Goal: Task Accomplishment & Management: Manage account settings

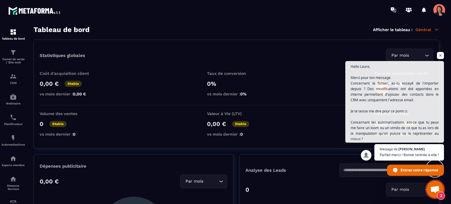
scroll to position [418, 0]
click at [14, 75] on img at bounding box center [13, 76] width 7 height 7
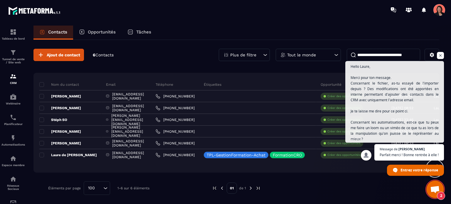
click at [195, 54] on div "Ajout de contact 6 Contacts Plus de filtre Tout le monde" at bounding box center [235, 55] width 405 height 12
click at [441, 55] on span "Ouvrir le chat" at bounding box center [439, 55] width 7 height 7
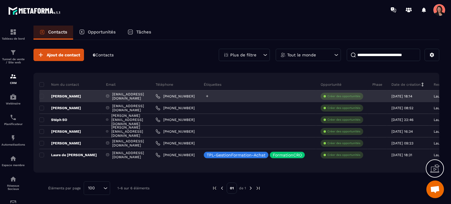
click at [209, 95] on icon at bounding box center [207, 96] width 4 height 4
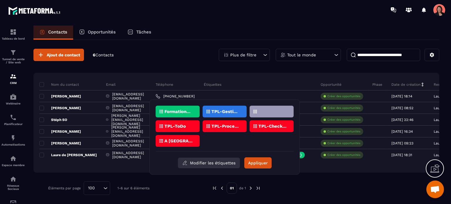
click at [216, 162] on button "Modifier les étiquettes" at bounding box center [209, 163] width 62 height 11
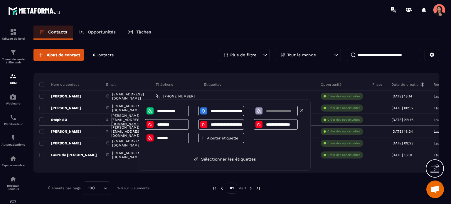
click at [277, 110] on input at bounding box center [280, 111] width 31 height 5
type input "**********"
click at [292, 139] on div "**********" at bounding box center [225, 127] width 160 height 42
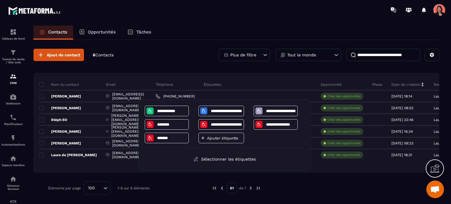
click at [249, 70] on div "Ajout de contact 6 Contacts Plus de filtre Tout le monde Nom du contact Email T…" at bounding box center [235, 122] width 405 height 164
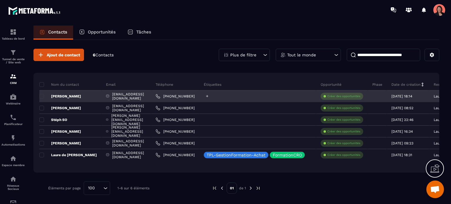
click at [209, 94] on icon at bounding box center [207, 96] width 4 height 4
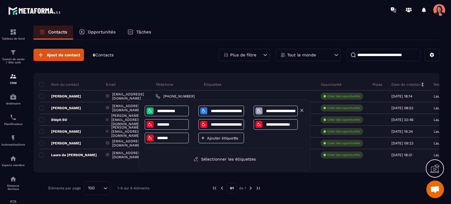
click at [281, 110] on input "**********" at bounding box center [280, 111] width 31 height 5
click at [255, 110] on div at bounding box center [258, 110] width 7 height 7
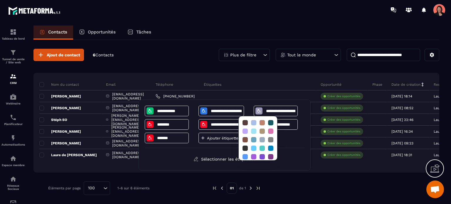
click at [219, 80] on div "Étiquettes" at bounding box center [257, 85] width 117 height 12
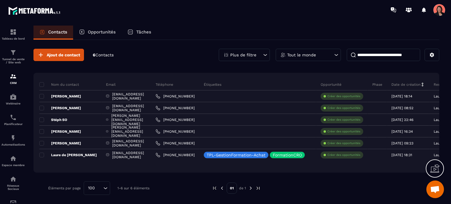
click at [218, 68] on div "Ajout de contact 6 Contacts Plus de filtre Tout le monde Nom du contact Email T…" at bounding box center [235, 122] width 405 height 164
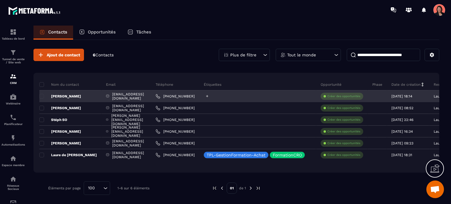
click at [209, 97] on icon at bounding box center [207, 96] width 4 height 4
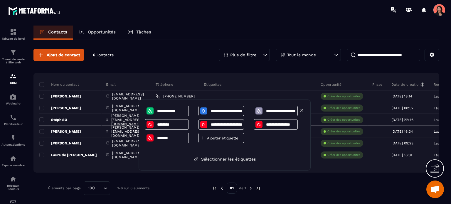
click at [258, 110] on icon at bounding box center [258, 111] width 5 height 5
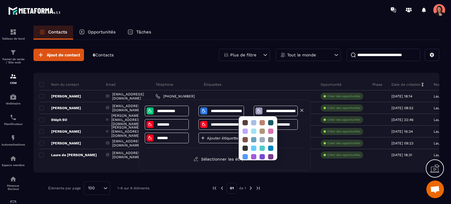
click at [258, 110] on icon at bounding box center [258, 111] width 5 height 5
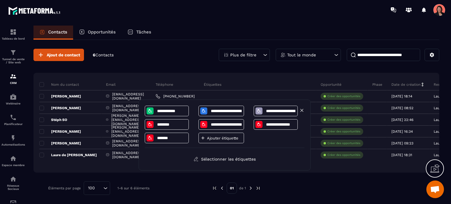
click at [287, 109] on input "**********" at bounding box center [280, 111] width 31 height 5
click at [191, 67] on div "Ajout de contact 6 Contacts Plus de filtre Tout le monde Nom du contact Email T…" at bounding box center [235, 122] width 405 height 164
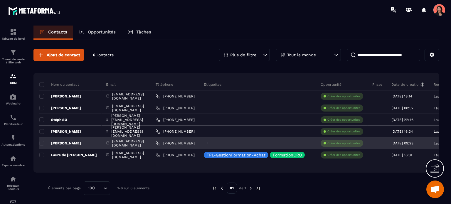
click at [209, 143] on icon at bounding box center [207, 143] width 4 height 4
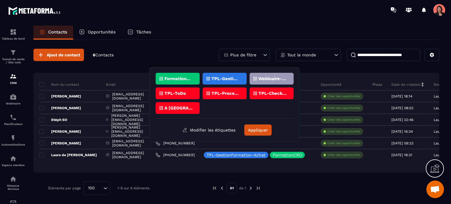
click at [269, 77] on p "Webinaire-test [DATE]" at bounding box center [272, 79] width 28 height 4
click at [261, 126] on button "Appliquer" at bounding box center [257, 129] width 27 height 11
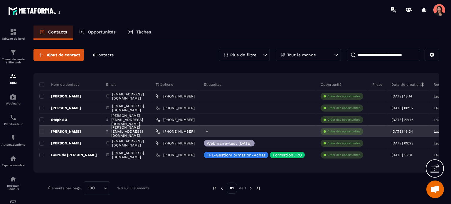
click at [209, 132] on icon at bounding box center [207, 131] width 4 height 4
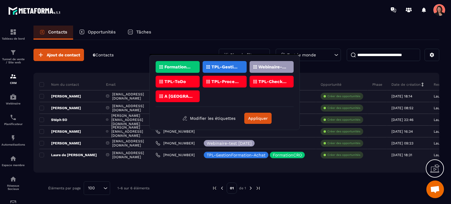
click at [282, 67] on p "Webinaire-test [DATE]" at bounding box center [272, 67] width 28 height 4
click at [259, 115] on button "Appliquer" at bounding box center [257, 118] width 27 height 11
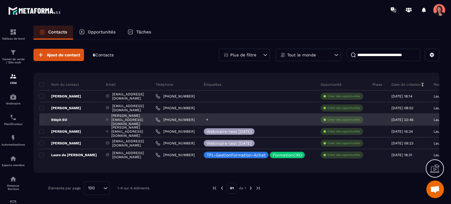
click at [208, 119] on icon at bounding box center [207, 120] width 2 height 2
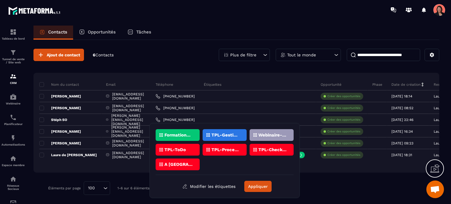
click at [199, 144] on div "Webinaire-test [DATE]" at bounding box center [177, 150] width 44 height 12
click at [259, 182] on button "Appliquer" at bounding box center [257, 186] width 27 height 11
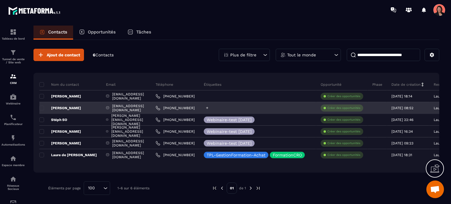
click at [208, 108] on icon at bounding box center [207, 108] width 2 height 2
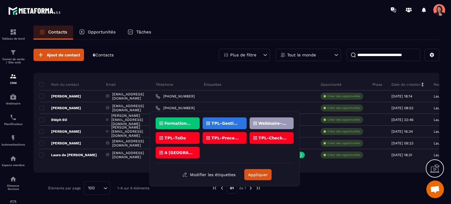
click at [199, 132] on div "Webinaire-test [DATE]" at bounding box center [177, 138] width 44 height 12
click at [255, 174] on button "Appliquer" at bounding box center [257, 174] width 27 height 11
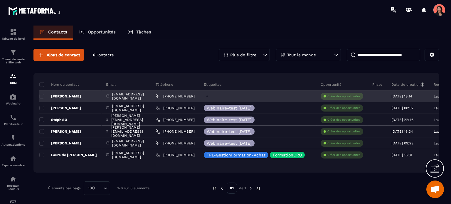
click at [209, 97] on icon at bounding box center [207, 96] width 4 height 4
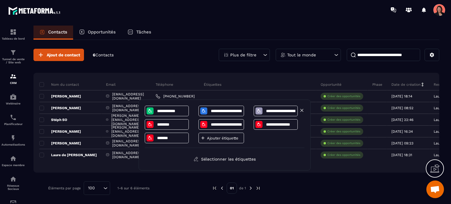
click at [270, 114] on div "**********" at bounding box center [275, 111] width 44 height 11
click at [278, 109] on input "**********" at bounding box center [280, 111] width 31 height 5
click at [303, 109] on icon at bounding box center [301, 110] width 5 height 5
type input "********"
type input "**********"
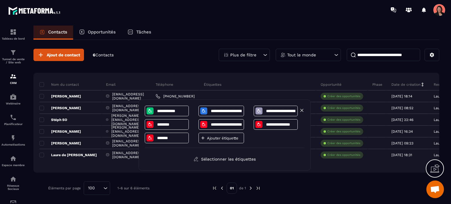
type input "**********"
type input "*******"
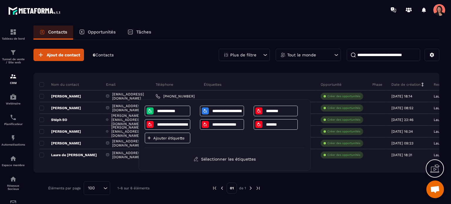
click at [199, 57] on div "Ajout de contact 6 Contacts Plus de filtre Tout le monde" at bounding box center [235, 55] width 405 height 12
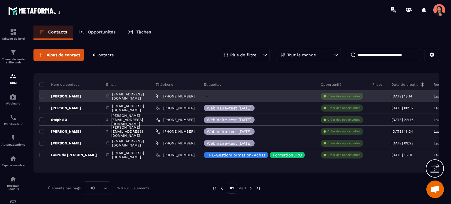
click at [227, 96] on div at bounding box center [257, 96] width 117 height 12
click at [208, 96] on icon at bounding box center [207, 96] width 2 height 2
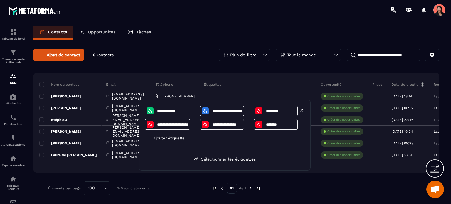
click at [275, 112] on input "********" at bounding box center [280, 111] width 31 height 5
click at [164, 137] on p "Ajouter étiquette" at bounding box center [170, 138] width 35 height 4
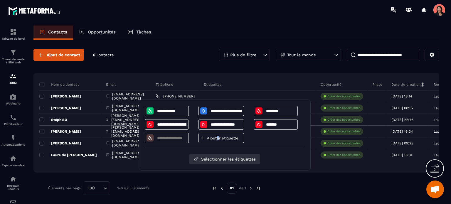
click at [217, 157] on button "Sélectionner les étiquettes" at bounding box center [224, 159] width 71 height 11
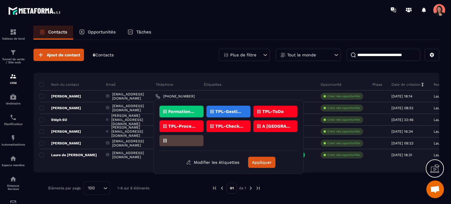
click at [178, 141] on div at bounding box center [181, 140] width 44 height 11
click at [178, 55] on div "Ajout de contact 6 Contacts Plus de filtre Tout le monde" at bounding box center [235, 55] width 405 height 12
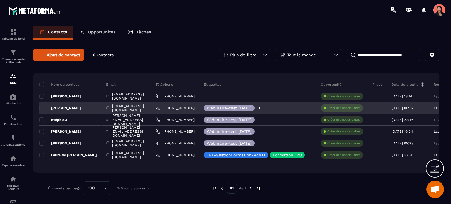
click at [235, 106] on p "Webinaire-test [DATE]" at bounding box center [228, 108] width 45 height 4
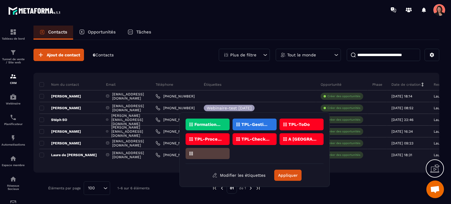
click at [204, 154] on div at bounding box center [207, 153] width 44 height 11
click at [215, 176] on button "Modifier les étiquettes" at bounding box center [239, 175] width 62 height 11
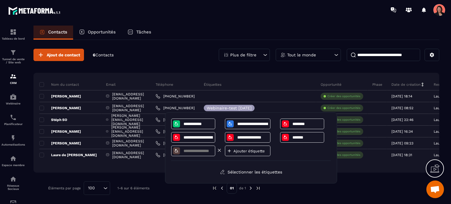
click at [196, 152] on input at bounding box center [198, 150] width 31 height 5
type input "*"
type input "**********"
click at [266, 174] on button "Sélectionner les étiquettes" at bounding box center [250, 172] width 71 height 11
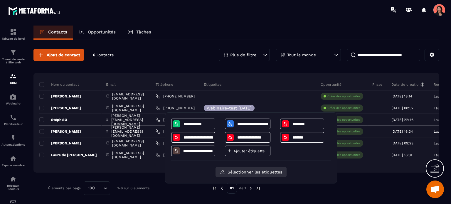
scroll to position [0, 0]
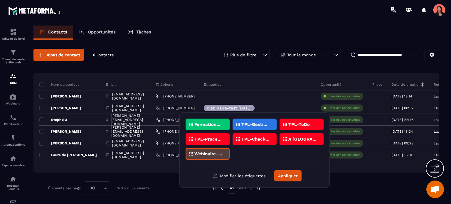
drag, startPoint x: 205, startPoint y: 153, endPoint x: 209, endPoint y: 153, distance: 3.9
click at [205, 152] on p "Webinaire-test [DATE]" at bounding box center [208, 154] width 28 height 4
click at [277, 171] on button "Appliquer" at bounding box center [287, 175] width 27 height 11
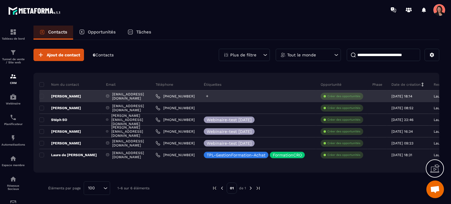
click at [209, 95] on icon at bounding box center [207, 96] width 4 height 4
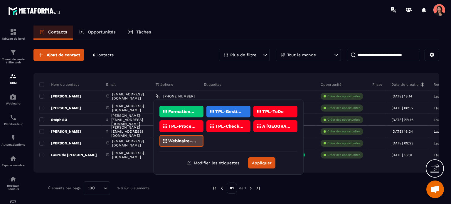
click at [195, 139] on p "Webinaire-test [DATE]" at bounding box center [182, 141] width 28 height 4
click at [260, 161] on button "Appliquer" at bounding box center [261, 162] width 27 height 11
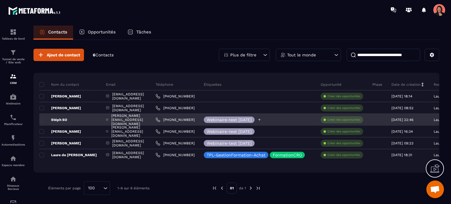
click at [238, 119] on p "Webinaire-test [DATE]" at bounding box center [228, 120] width 45 height 4
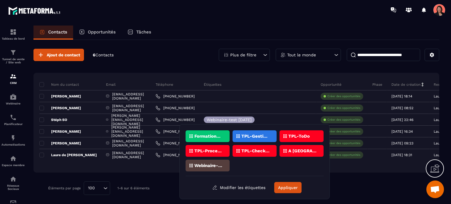
click at [213, 168] on div "Webinaire-test [DATE]" at bounding box center [207, 166] width 44 height 12
click at [287, 184] on button "Appliquer" at bounding box center [287, 187] width 27 height 11
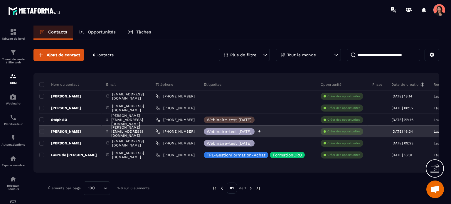
click at [270, 152] on div "Webinaire-test [DATE]" at bounding box center [287, 155] width 35 height 6
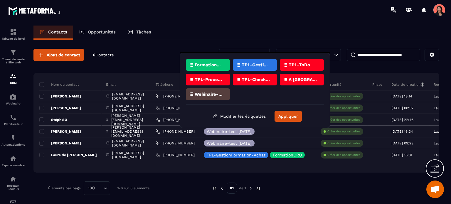
click at [201, 97] on div "Webinaire-test [DATE]" at bounding box center [208, 94] width 44 height 12
click at [286, 116] on button "Appliquer" at bounding box center [287, 116] width 27 height 11
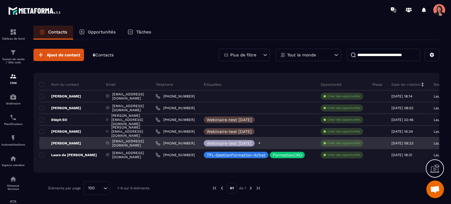
click at [245, 145] on p "Webinaire-test [DATE]" at bounding box center [228, 143] width 45 height 4
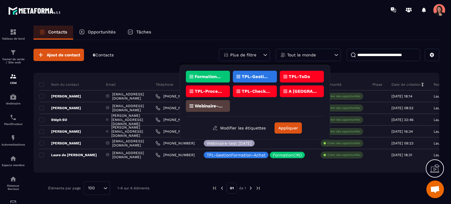
click at [196, 105] on p "Webinaire-test [DATE]" at bounding box center [208, 106] width 28 height 4
click at [283, 119] on div "FormationCRO TPL-GestionFormation-Achat TPL-ToDo TPL-ProcessusQualiopi TPL-Chec…" at bounding box center [255, 102] width 138 height 63
click at [284, 130] on button "Appliquer" at bounding box center [287, 127] width 27 height 11
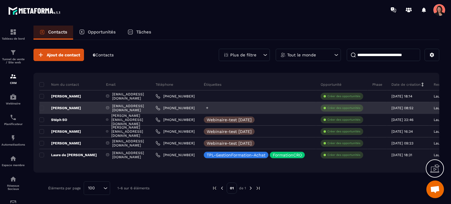
click at [209, 106] on icon at bounding box center [207, 108] width 4 height 4
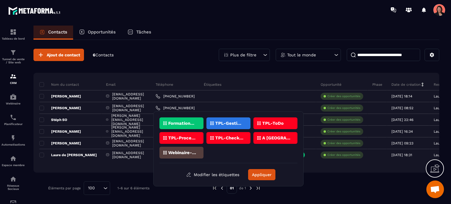
click at [189, 152] on p "Webinaire-test [DATE]" at bounding box center [182, 152] width 28 height 4
click at [260, 173] on button "Appliquer" at bounding box center [261, 174] width 27 height 11
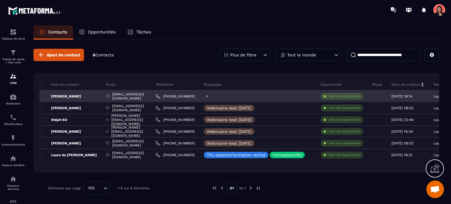
click at [209, 97] on icon at bounding box center [207, 96] width 4 height 4
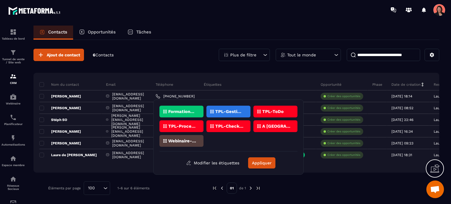
click at [188, 136] on div "Webinaire-test [DATE]" at bounding box center [181, 141] width 44 height 12
drag, startPoint x: 260, startPoint y: 164, endPoint x: 262, endPoint y: 160, distance: 3.9
click at [261, 163] on button "Appliquer" at bounding box center [261, 162] width 27 height 11
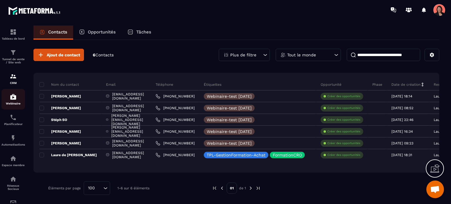
click at [11, 100] on img at bounding box center [13, 96] width 7 height 7
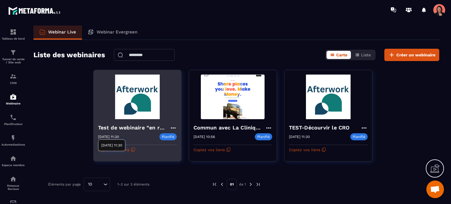
click at [148, 133] on div "[DATE] 11:30 Planifié" at bounding box center [137, 136] width 79 height 7
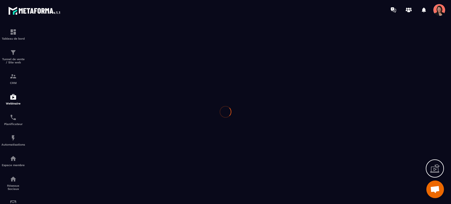
type input "**********"
type textarea "**********"
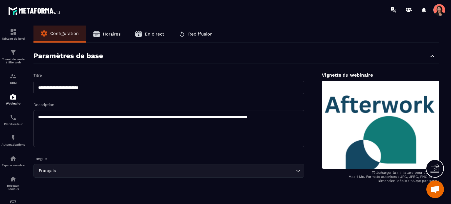
click at [109, 35] on span "Horaires" at bounding box center [112, 33] width 18 height 5
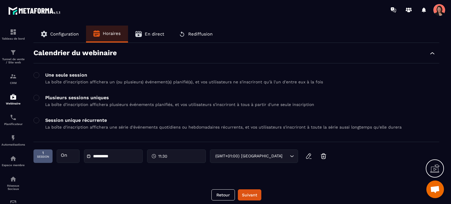
click at [158, 39] on button "En direct" at bounding box center [149, 34] width 43 height 17
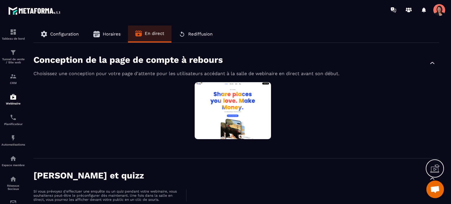
click at [200, 35] on span "Rediffusion" at bounding box center [200, 33] width 24 height 5
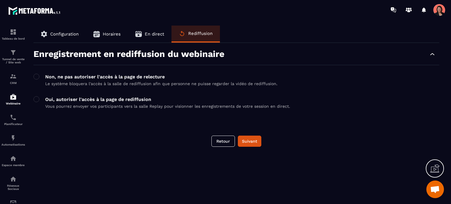
click at [155, 30] on button "En direct" at bounding box center [149, 34] width 43 height 17
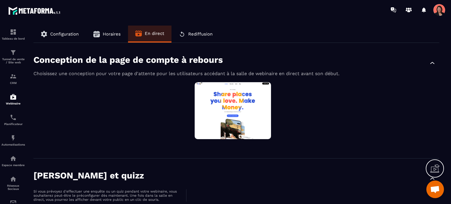
click at [69, 29] on button "Configuration" at bounding box center [59, 34] width 53 height 17
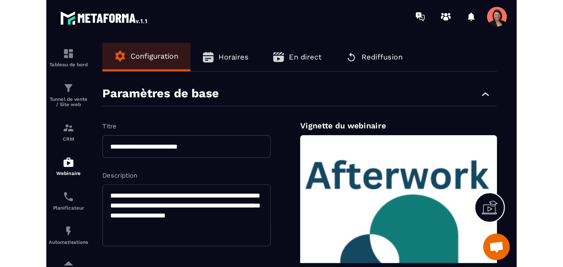
scroll to position [566, 0]
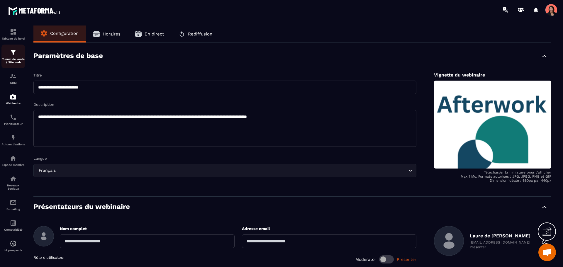
click at [12, 50] on img at bounding box center [13, 52] width 7 height 7
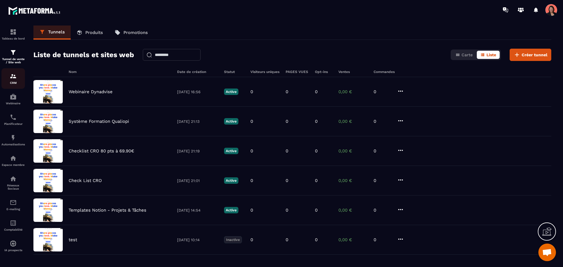
click at [14, 79] on img at bounding box center [13, 76] width 7 height 7
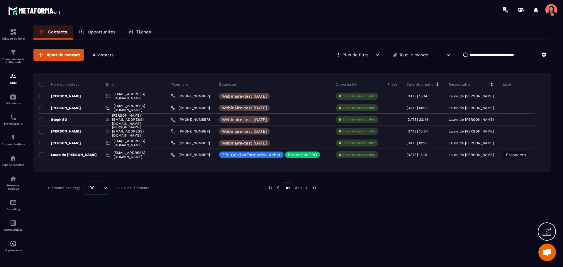
click at [437, 56] on div "Tout le monde" at bounding box center [420, 55] width 65 height 12
click at [437, 52] on div "Tout le monde" at bounding box center [420, 55] width 65 height 12
click at [369, 51] on div "Plus de filtre" at bounding box center [356, 55] width 51 height 12
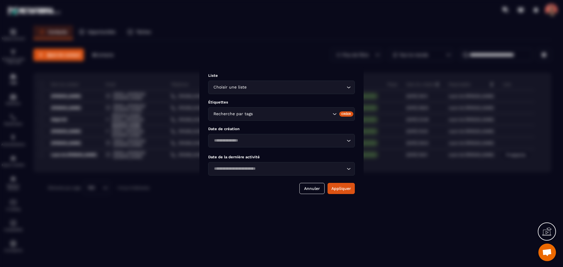
click at [334, 112] on icon "Search for option" at bounding box center [335, 114] width 6 height 6
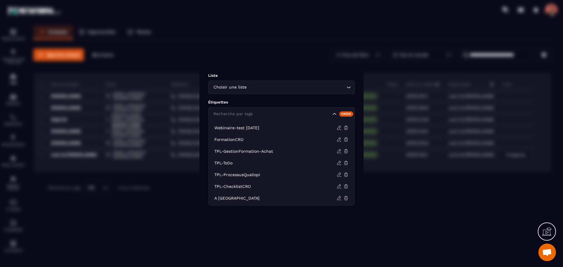
click at [334, 112] on icon "Search for option" at bounding box center [335, 114] width 6 height 6
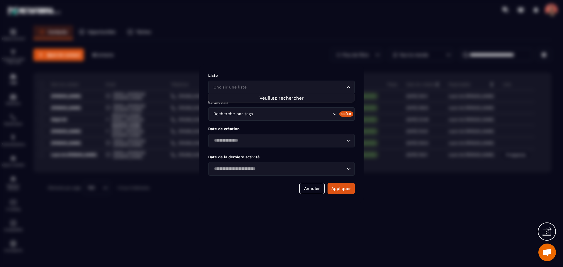
click at [277, 82] on div "Choisir une liste Loading..." at bounding box center [281, 87] width 147 height 13
click at [259, 45] on div "Modal window" at bounding box center [281, 133] width 563 height 267
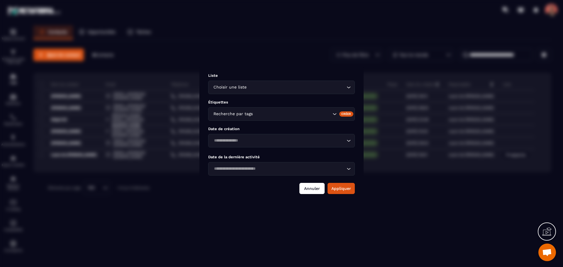
click at [320, 186] on button "Annuler" at bounding box center [311, 188] width 25 height 11
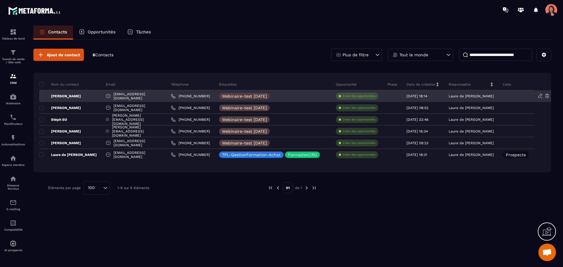
click at [450, 95] on div at bounding box center [517, 96] width 36 height 12
click at [450, 97] on icon at bounding box center [540, 95] width 5 height 5
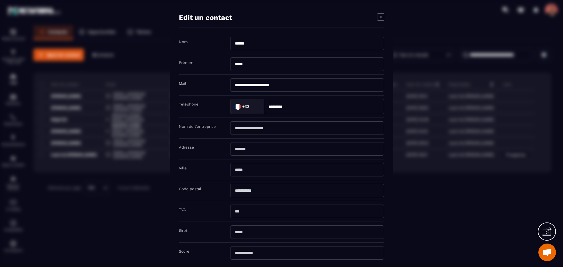
scroll to position [38, 0]
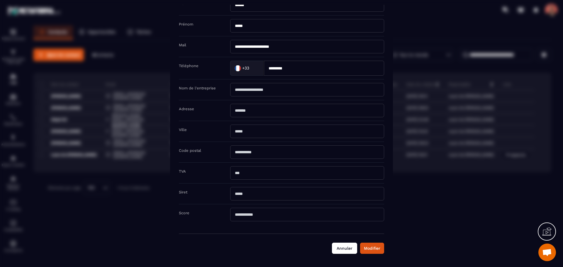
click at [345, 204] on button "Annuler" at bounding box center [344, 248] width 25 height 11
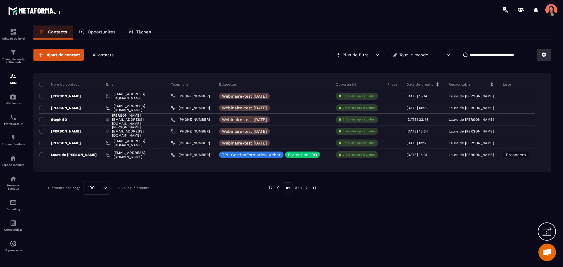
click at [450, 54] on icon at bounding box center [544, 55] width 4 height 4
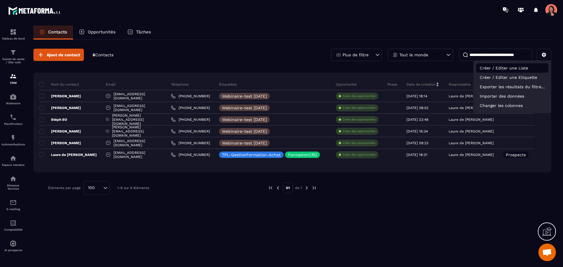
click at [450, 66] on p "Créer / Editer une Liste" at bounding box center [512, 67] width 72 height 9
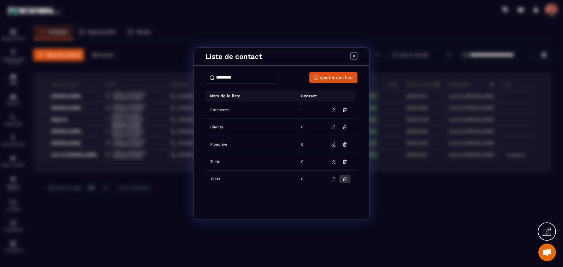
click at [345, 182] on button "Modal window" at bounding box center [344, 179] width 11 height 8
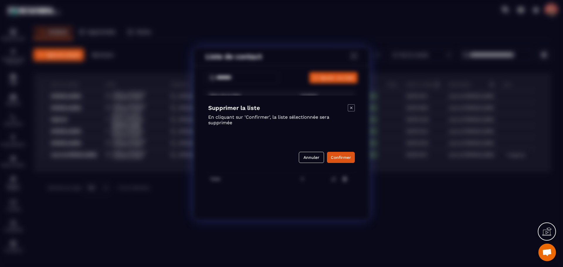
click at [342, 153] on button "Confirmer" at bounding box center [341, 157] width 28 height 11
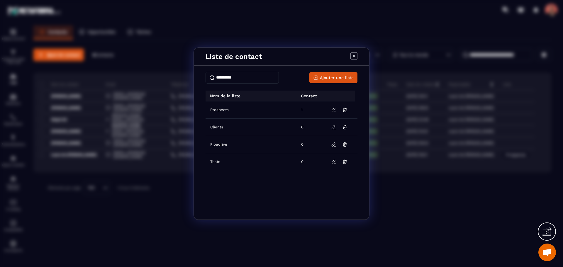
click at [231, 78] on input "Modal window" at bounding box center [242, 78] width 73 height 12
type input "*"
click at [345, 78] on span "Ajouter une liste" at bounding box center [337, 78] width 34 height 6
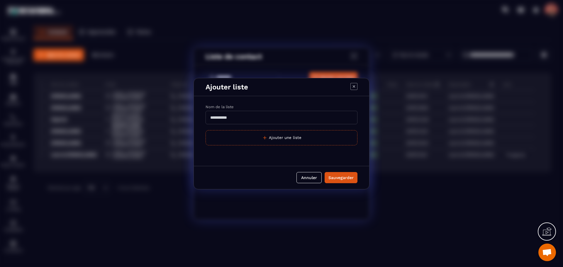
click at [216, 118] on input "Modal window" at bounding box center [282, 117] width 152 height 13
type input "**********"
click at [344, 179] on div "Sauvegarder" at bounding box center [341, 178] width 25 height 6
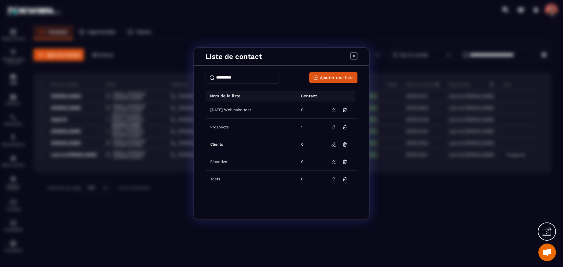
click at [355, 53] on icon "Modal window" at bounding box center [354, 56] width 7 height 7
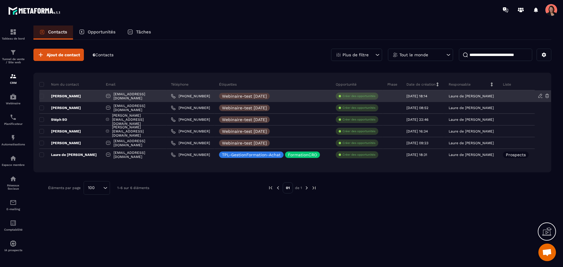
click at [450, 95] on div at bounding box center [517, 96] width 36 height 12
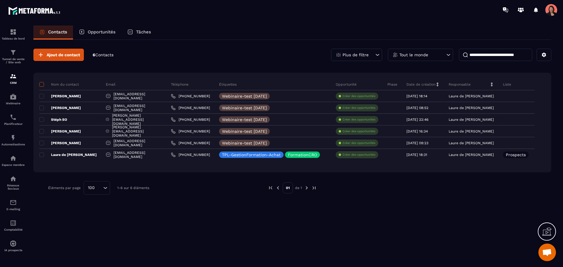
click at [43, 85] on span at bounding box center [41, 84] width 5 height 5
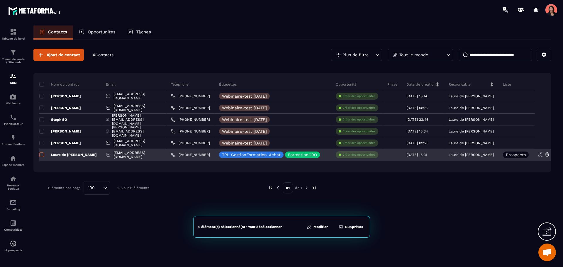
click at [41, 155] on span at bounding box center [41, 155] width 5 height 5
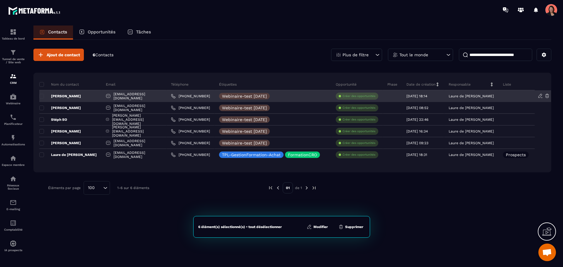
click at [450, 95] on icon at bounding box center [540, 95] width 5 height 5
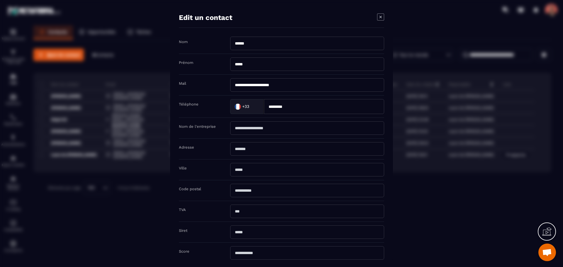
click at [381, 14] on icon "Modal window" at bounding box center [380, 16] width 7 height 7
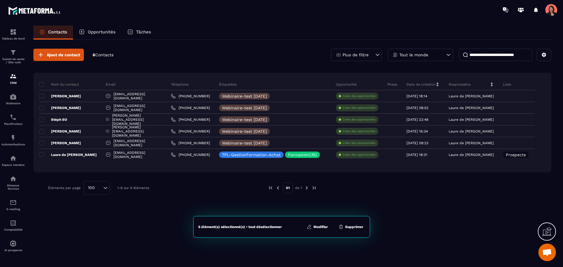
click at [324, 204] on button "Modifier" at bounding box center [317, 227] width 25 height 6
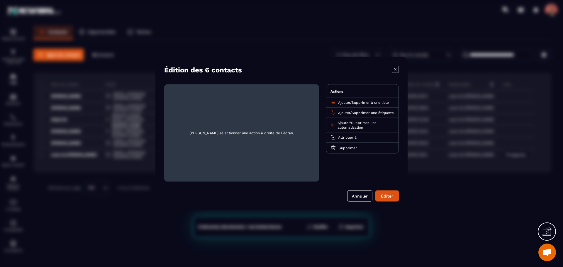
click at [372, 102] on span "Supprimer à une liste" at bounding box center [370, 102] width 37 height 4
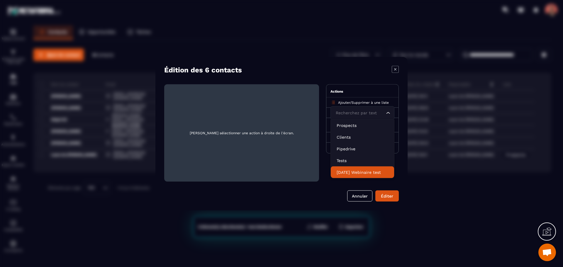
click at [345, 172] on p "[DATE] Webinaire test" at bounding box center [363, 172] width 52 height 6
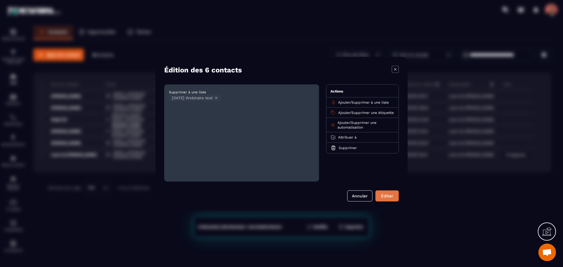
click at [382, 197] on button "Éditer" at bounding box center [386, 195] width 23 height 11
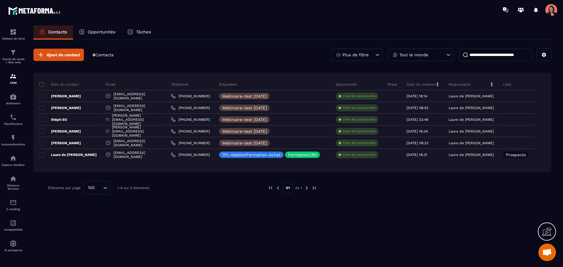
click at [41, 84] on span at bounding box center [41, 84] width 5 height 5
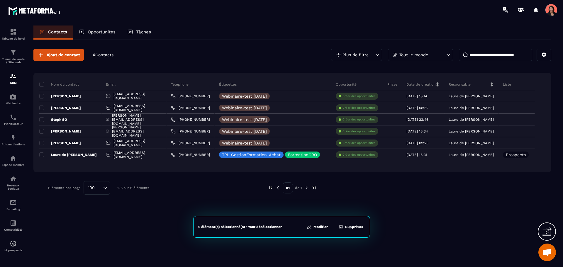
click at [317, 204] on button "Modifier" at bounding box center [317, 227] width 25 height 6
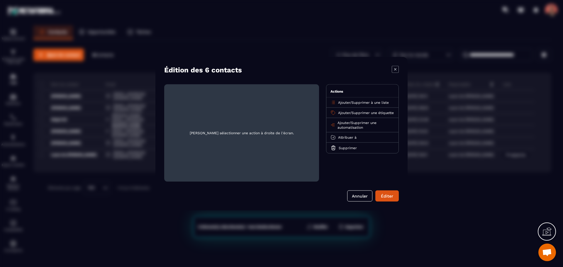
click at [380, 102] on span "Supprimer à une liste" at bounding box center [370, 102] width 37 height 4
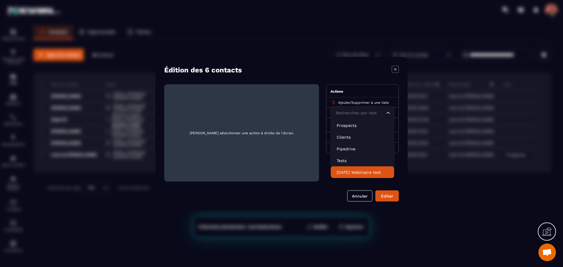
click at [359, 170] on p "[DATE] Webinaire test" at bounding box center [363, 172] width 52 height 6
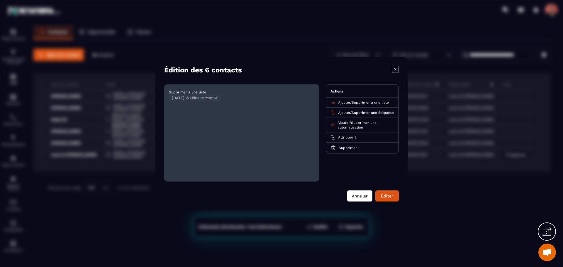
click at [357, 198] on button "Annuler" at bounding box center [359, 195] width 25 height 11
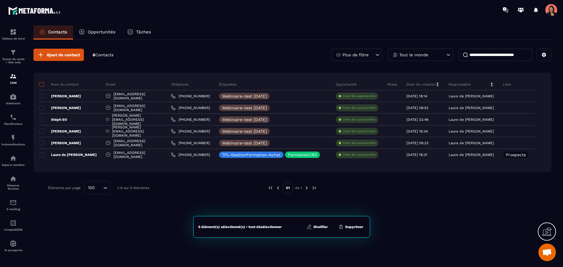
click at [43, 85] on span at bounding box center [41, 84] width 5 height 5
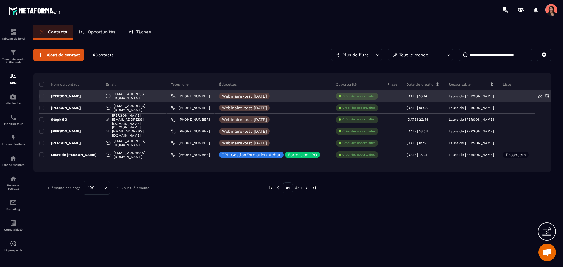
click at [67, 93] on div "[PERSON_NAME]" at bounding box center [70, 96] width 62 height 12
